Goal: Task Accomplishment & Management: Manage account settings

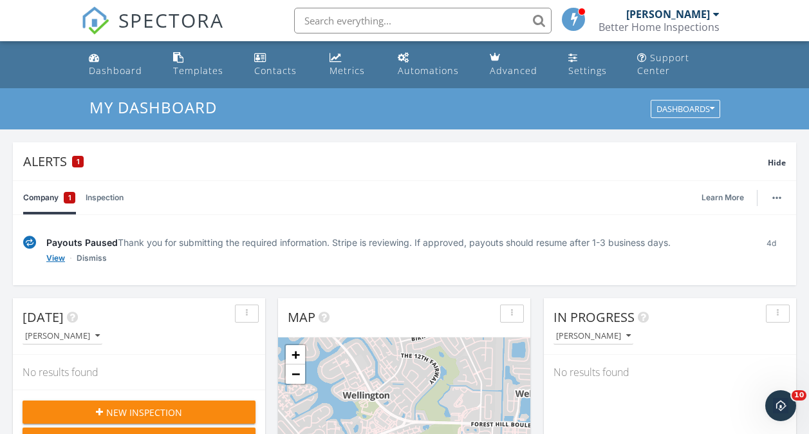
click at [53, 261] on link "View" at bounding box center [55, 258] width 19 height 13
click at [104, 199] on link "Inspection" at bounding box center [105, 197] width 38 height 33
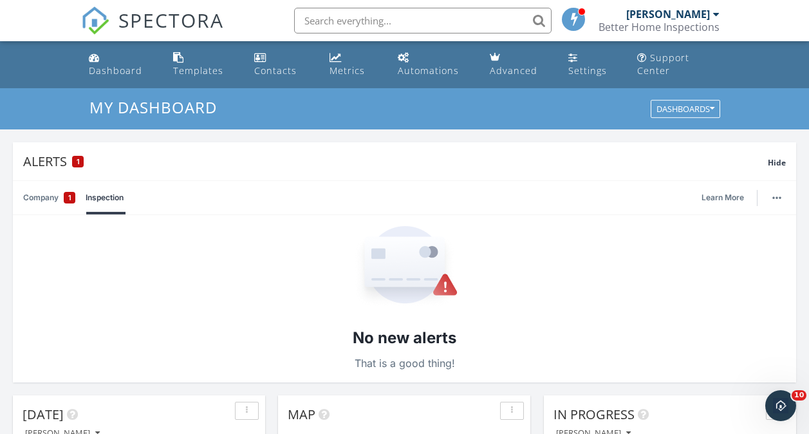
click at [58, 246] on div "No new alerts That is a good thing!" at bounding box center [404, 298] width 783 height 167
click at [610, 310] on div "No new alerts That is a good thing!" at bounding box center [404, 298] width 783 height 167
click at [578, 68] on div "Settings" at bounding box center [587, 70] width 39 height 12
click at [580, 73] on div "Settings" at bounding box center [587, 70] width 39 height 12
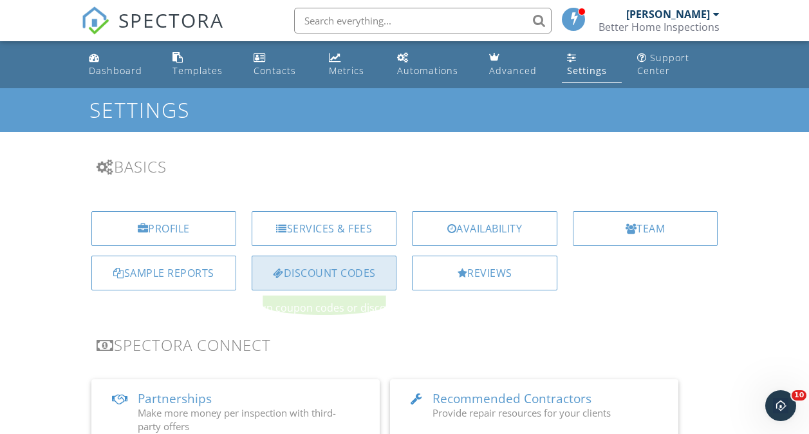
click at [338, 279] on div "Discount Codes" at bounding box center [324, 272] width 145 height 35
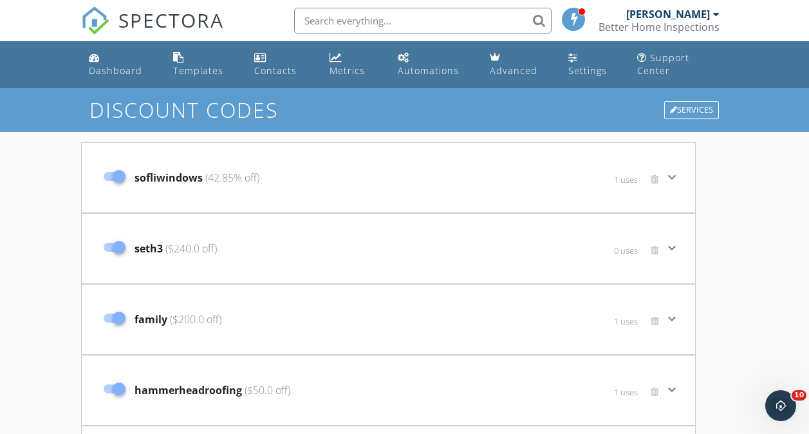
click at [158, 177] on span "sofliwindows (42.85% off)" at bounding box center [196, 177] width 125 height 15
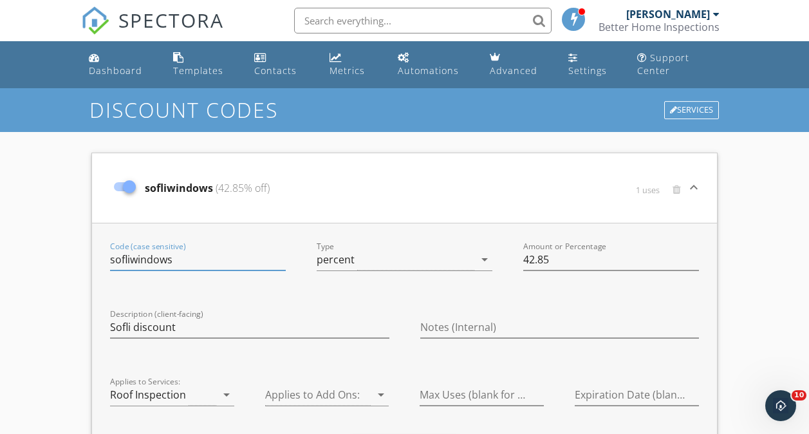
click at [178, 261] on input "sofliwindows" at bounding box center [198, 259] width 176 height 21
type input "s"
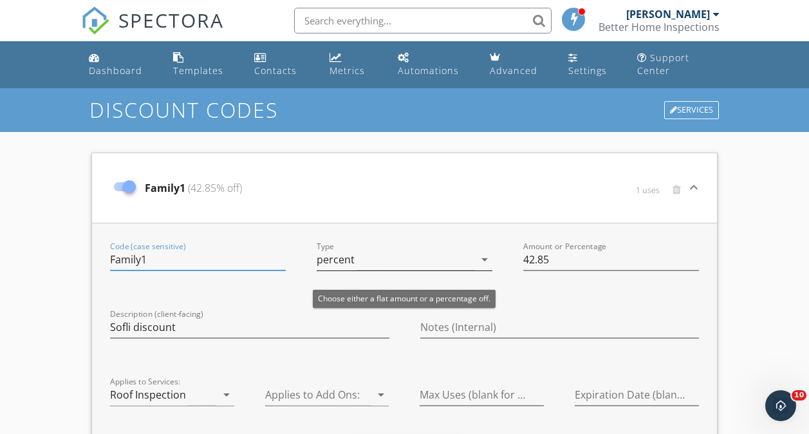
type input "Family1"
click at [482, 263] on icon "arrow_drop_down" at bounding box center [484, 259] width 15 height 15
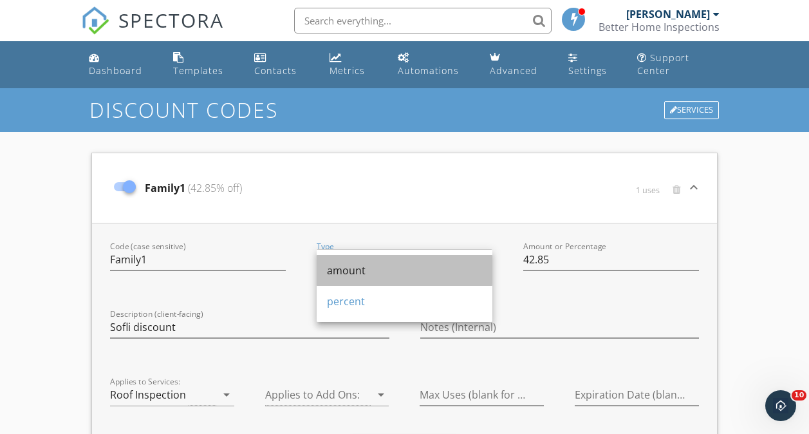
click at [333, 270] on div "amount" at bounding box center [404, 270] width 155 height 15
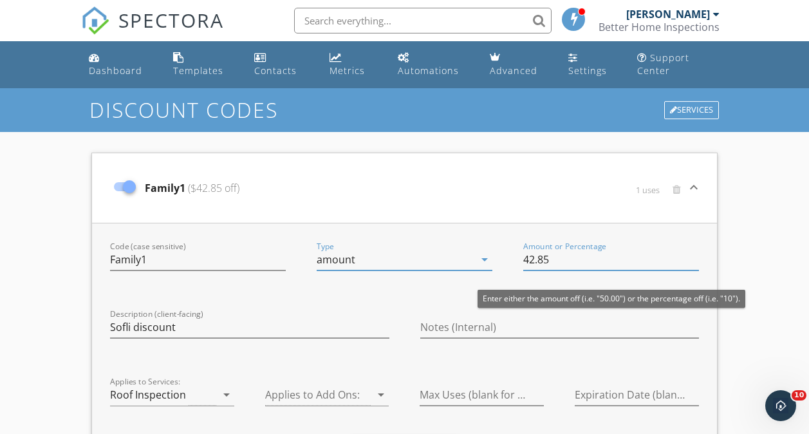
click at [552, 261] on input "42.85" at bounding box center [611, 259] width 176 height 21
type input "4"
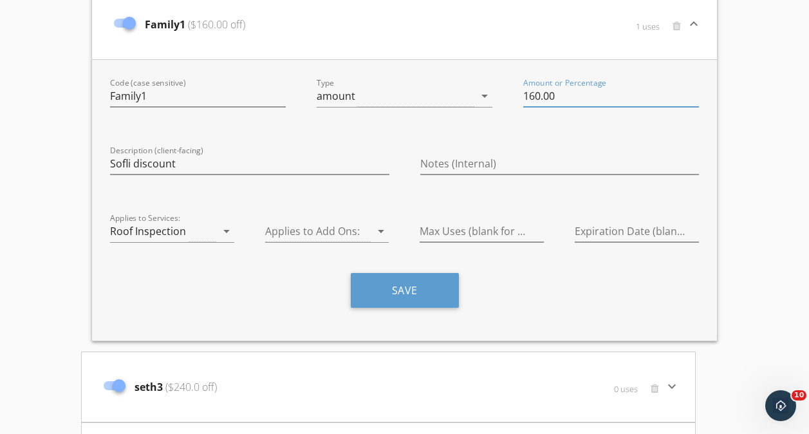
scroll to position [198, 0]
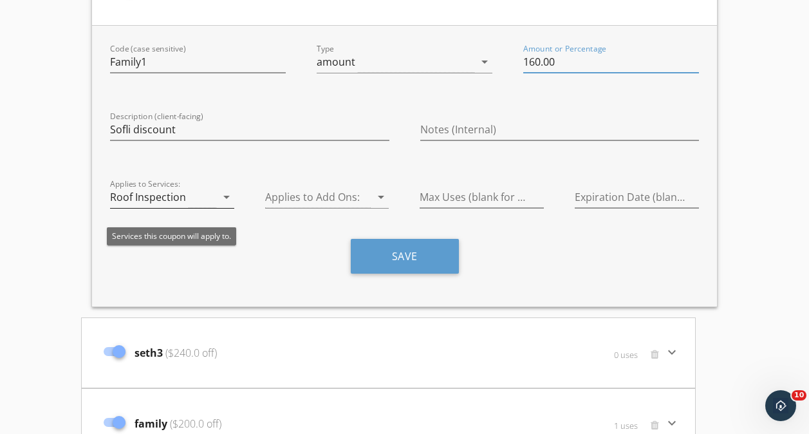
type input "160.00"
click at [231, 199] on icon "arrow_drop_down" at bounding box center [226, 196] width 15 height 15
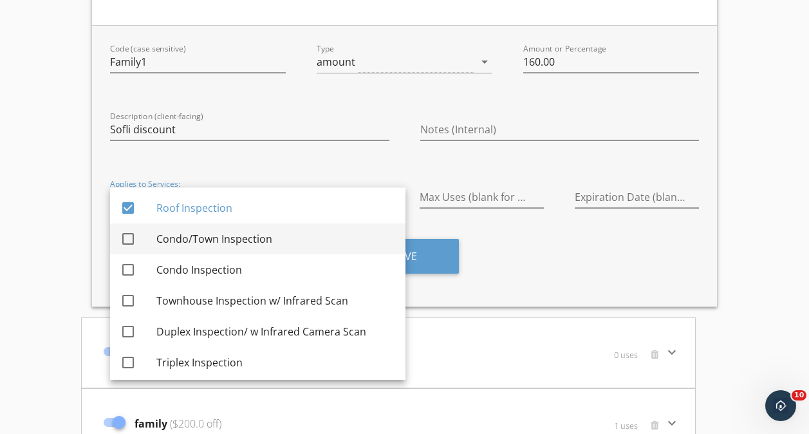
drag, startPoint x: 231, startPoint y: 199, endPoint x: 369, endPoint y: 252, distance: 147.5
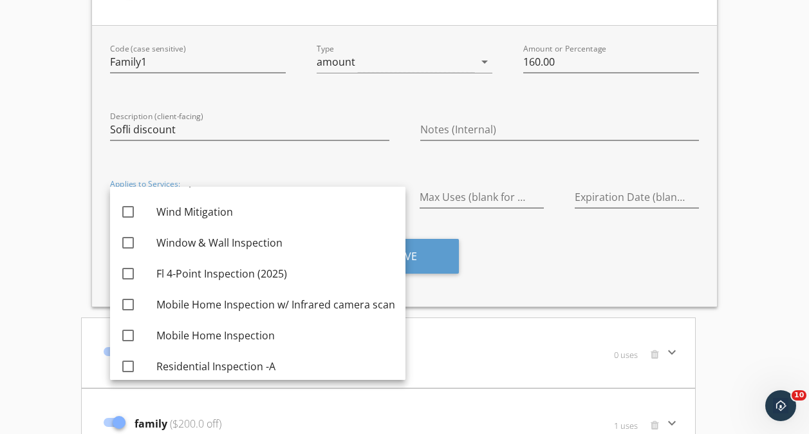
scroll to position [376, 0]
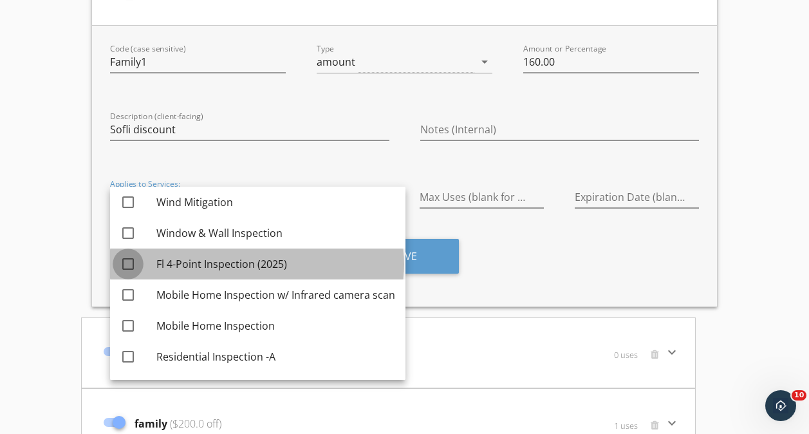
click at [128, 264] on div at bounding box center [128, 264] width 22 height 22
checkbox input "true"
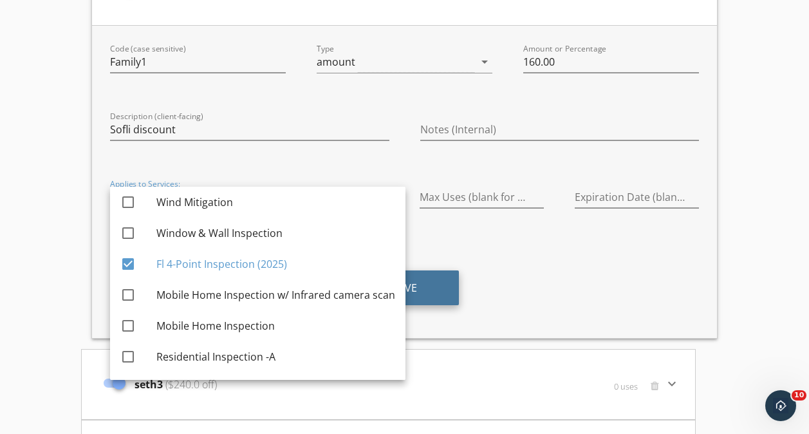
click at [424, 288] on button "Save" at bounding box center [405, 287] width 108 height 35
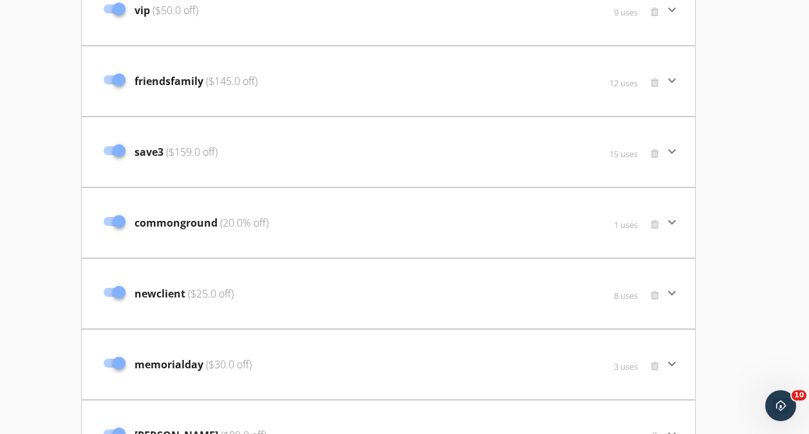
scroll to position [1867, 0]
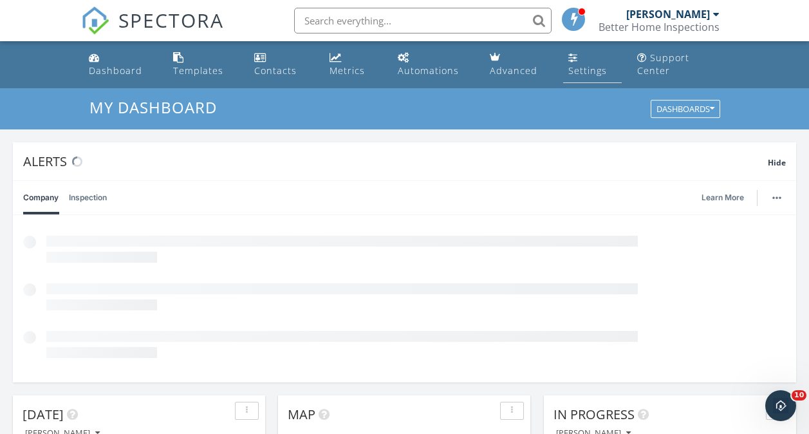
click at [575, 59] on div "Settings" at bounding box center [573, 57] width 10 height 10
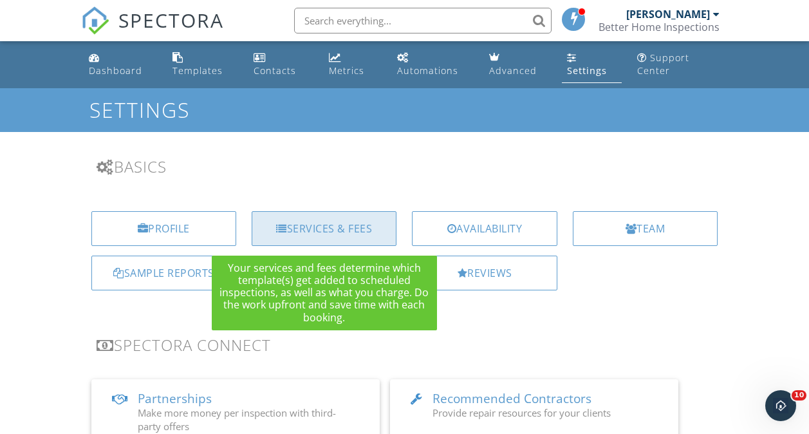
click at [337, 238] on div "Services & Fees" at bounding box center [324, 228] width 145 height 35
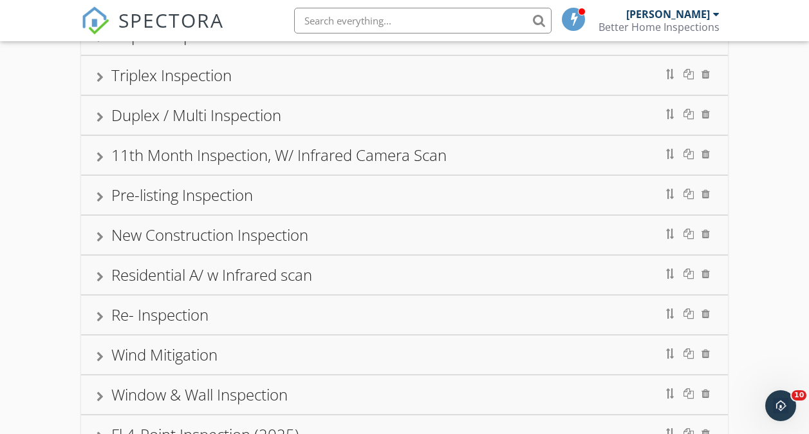
scroll to position [318, 0]
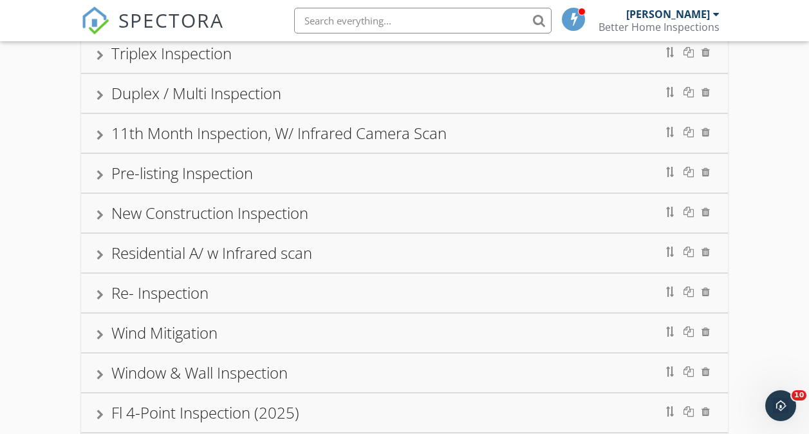
click at [261, 294] on div "Re- Inspection" at bounding box center [405, 292] width 616 height 23
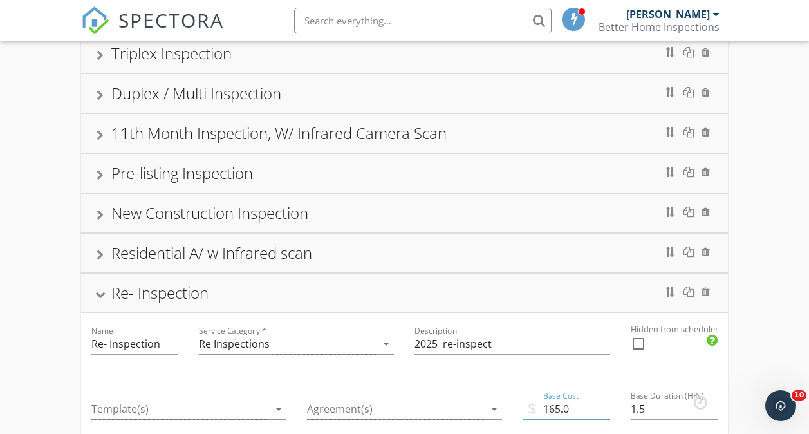
click at [560, 410] on input "165.0" at bounding box center [566, 408] width 88 height 21
click at [578, 406] on input "129.0" at bounding box center [566, 408] width 88 height 21
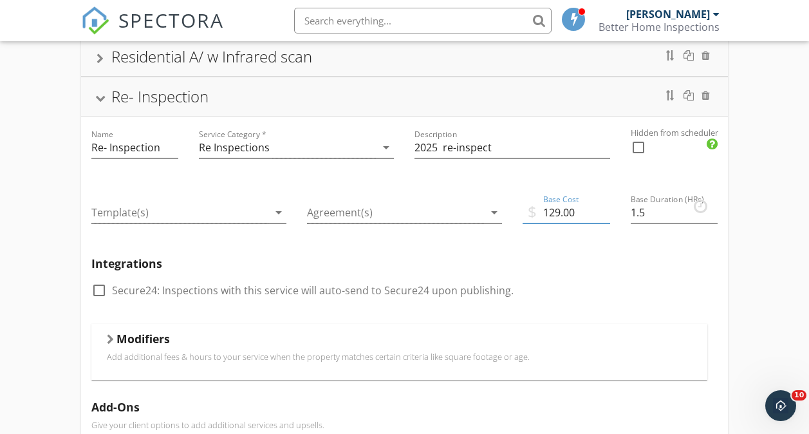
scroll to position [519, 0]
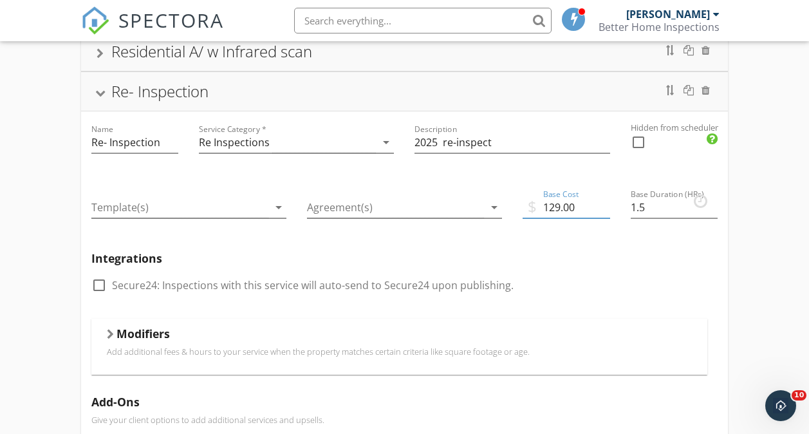
type input "129.00"
click at [631, 297] on div "check_box_outline_blank Secure24: Inspections with this service will auto-send …" at bounding box center [404, 291] width 627 height 33
click at [654, 201] on input "1.5" at bounding box center [675, 207] width 88 height 21
click at [387, 143] on icon "arrow_drop_down" at bounding box center [385, 141] width 15 height 15
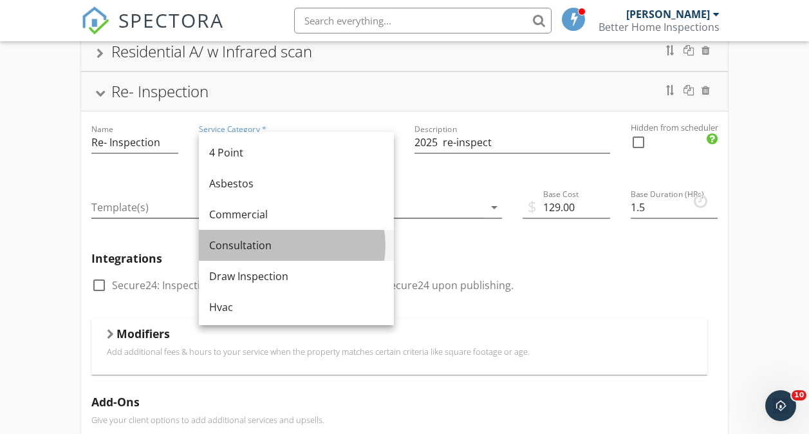
click at [246, 252] on div "Consultation" at bounding box center [296, 245] width 174 height 31
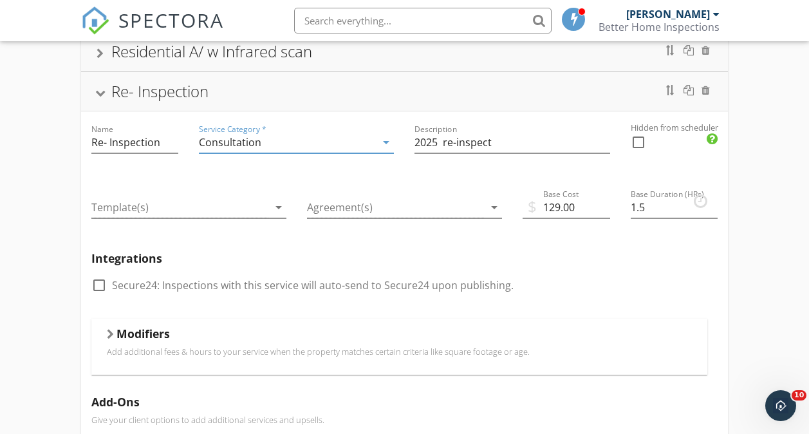
click at [259, 136] on div "Consultation" at bounding box center [230, 142] width 62 height 12
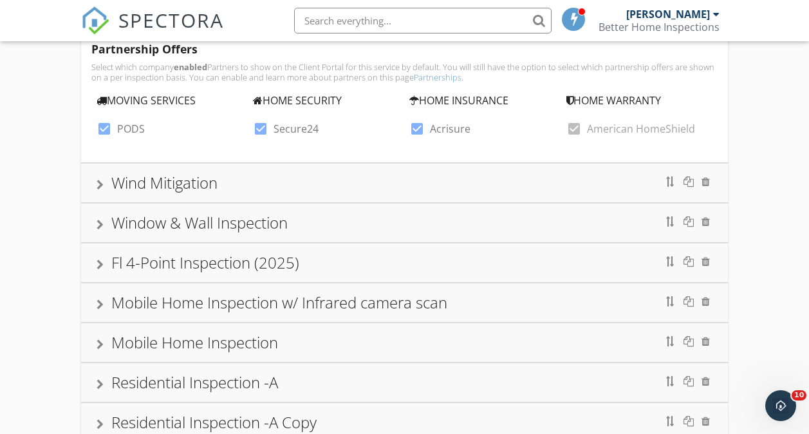
scroll to position [1162, 0]
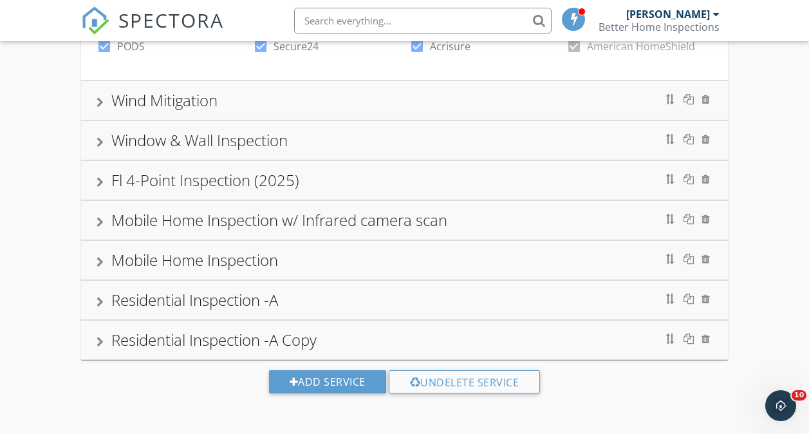
drag, startPoint x: 430, startPoint y: 302, endPoint x: 493, endPoint y: 426, distance: 138.4
drag, startPoint x: 493, startPoint y: 426, endPoint x: 484, endPoint y: 349, distance: 77.1
click at [484, 349] on div "Residential Inspection -A Copy" at bounding box center [405, 339] width 616 height 23
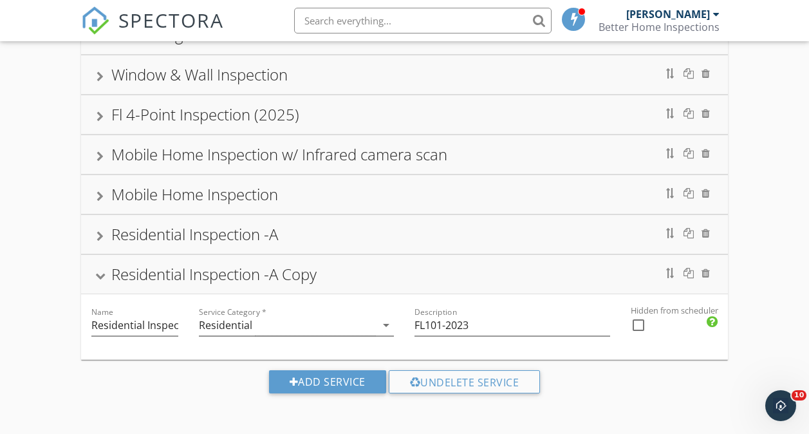
scroll to position [627, 0]
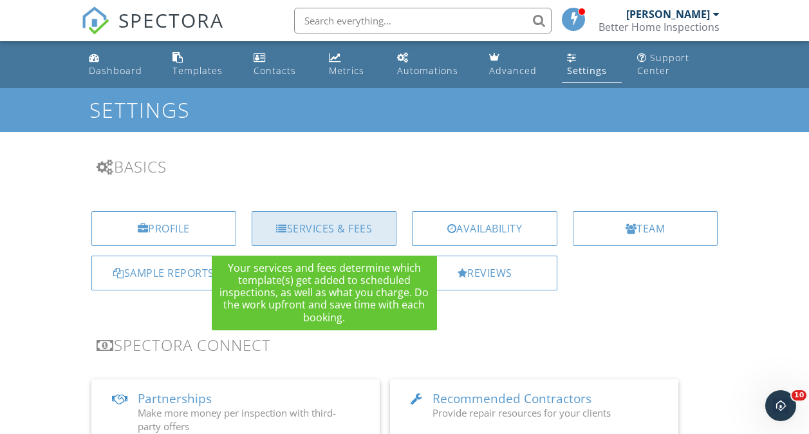
click at [320, 225] on div "Services & Fees" at bounding box center [324, 228] width 145 height 35
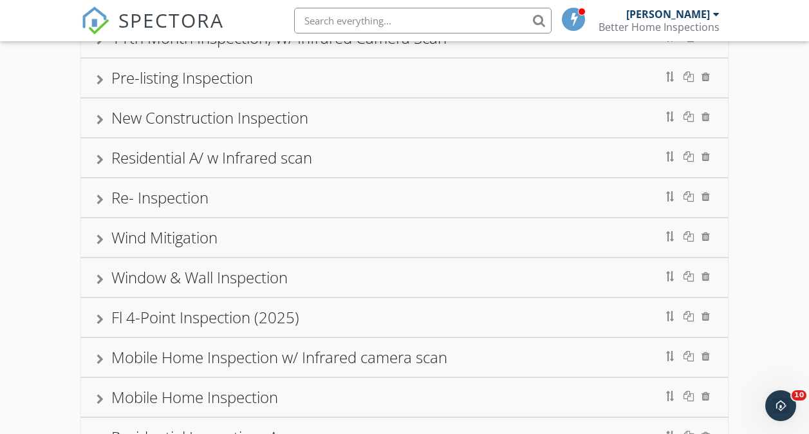
scroll to position [349, 0]
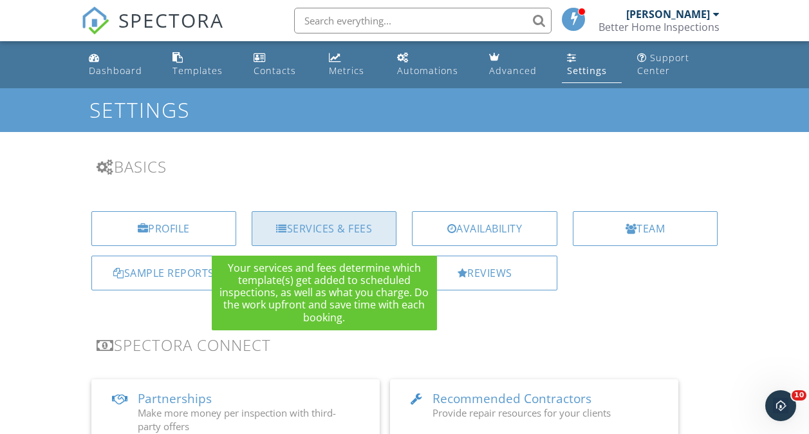
click at [369, 223] on div "Services & Fees" at bounding box center [324, 228] width 145 height 35
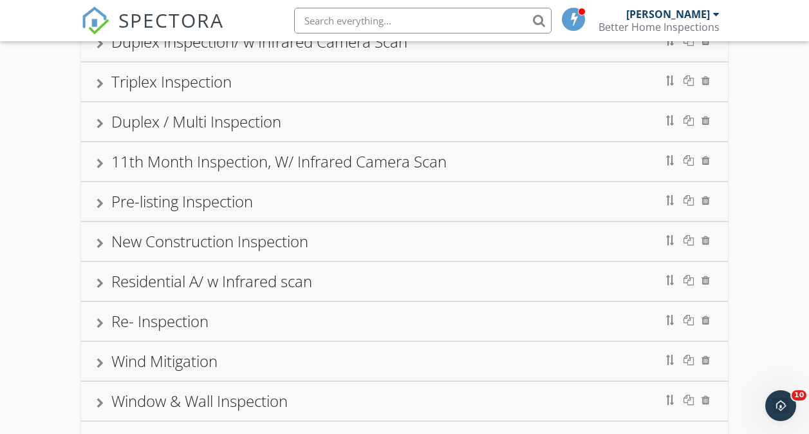
scroll to position [290, 0]
click at [170, 314] on div "Re- Inspection" at bounding box center [159, 320] width 97 height 21
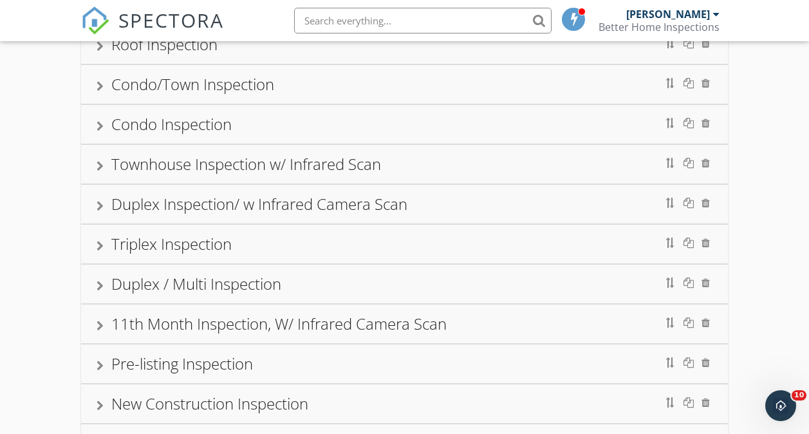
scroll to position [58, 0]
